Goal: Use online tool/utility: Utilize a website feature to perform a specific function

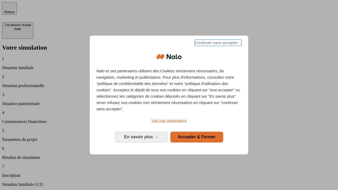
click at [217, 44] on span "Continuer sans accepter →" at bounding box center [217, 43] width 47 height 6
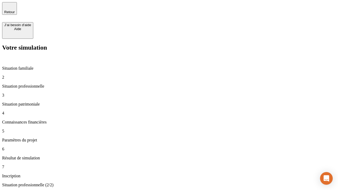
type input "70 000"
type input "1 000"
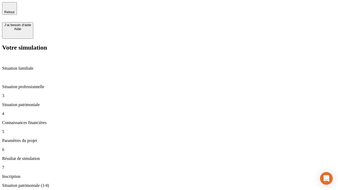
type input "800"
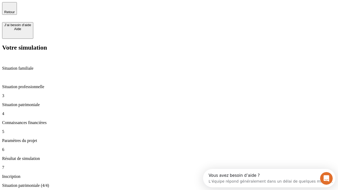
type input "6"
type input "400"
type input "3"
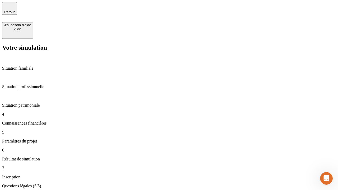
type input "35"
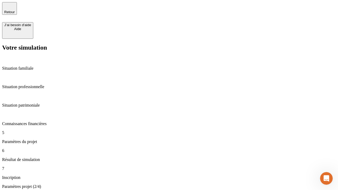
type input "500"
type input "640"
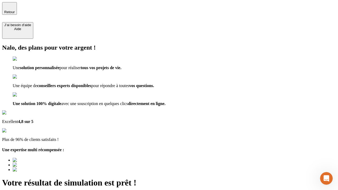
type input "[EMAIL_ADDRESS][DOMAIN_NAME]"
